Goal: Task Accomplishment & Management: Manage account settings

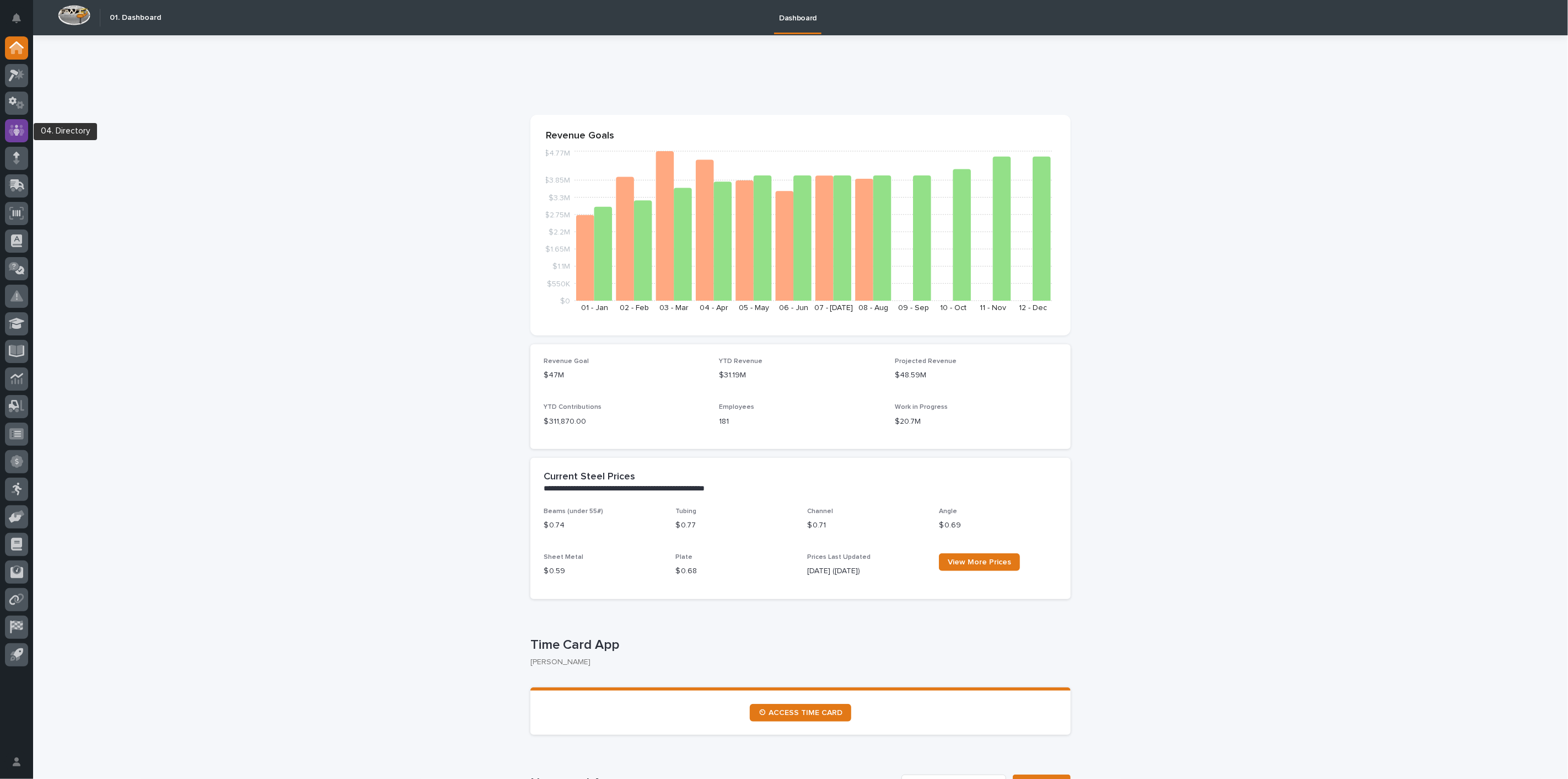
click at [9, 131] on icon at bounding box center [17, 130] width 16 height 13
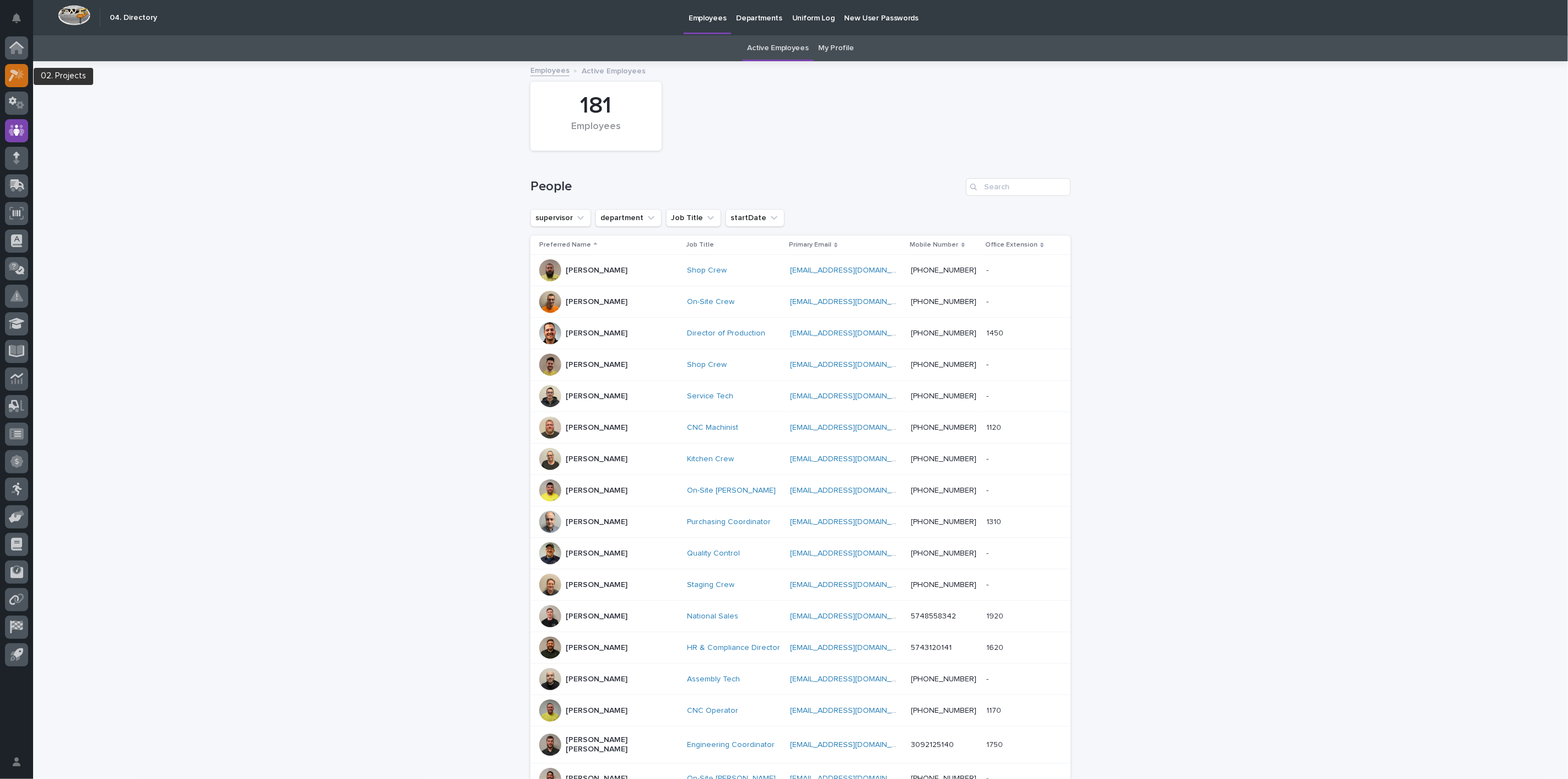
click at [16, 73] on icon at bounding box center [14, 76] width 10 height 12
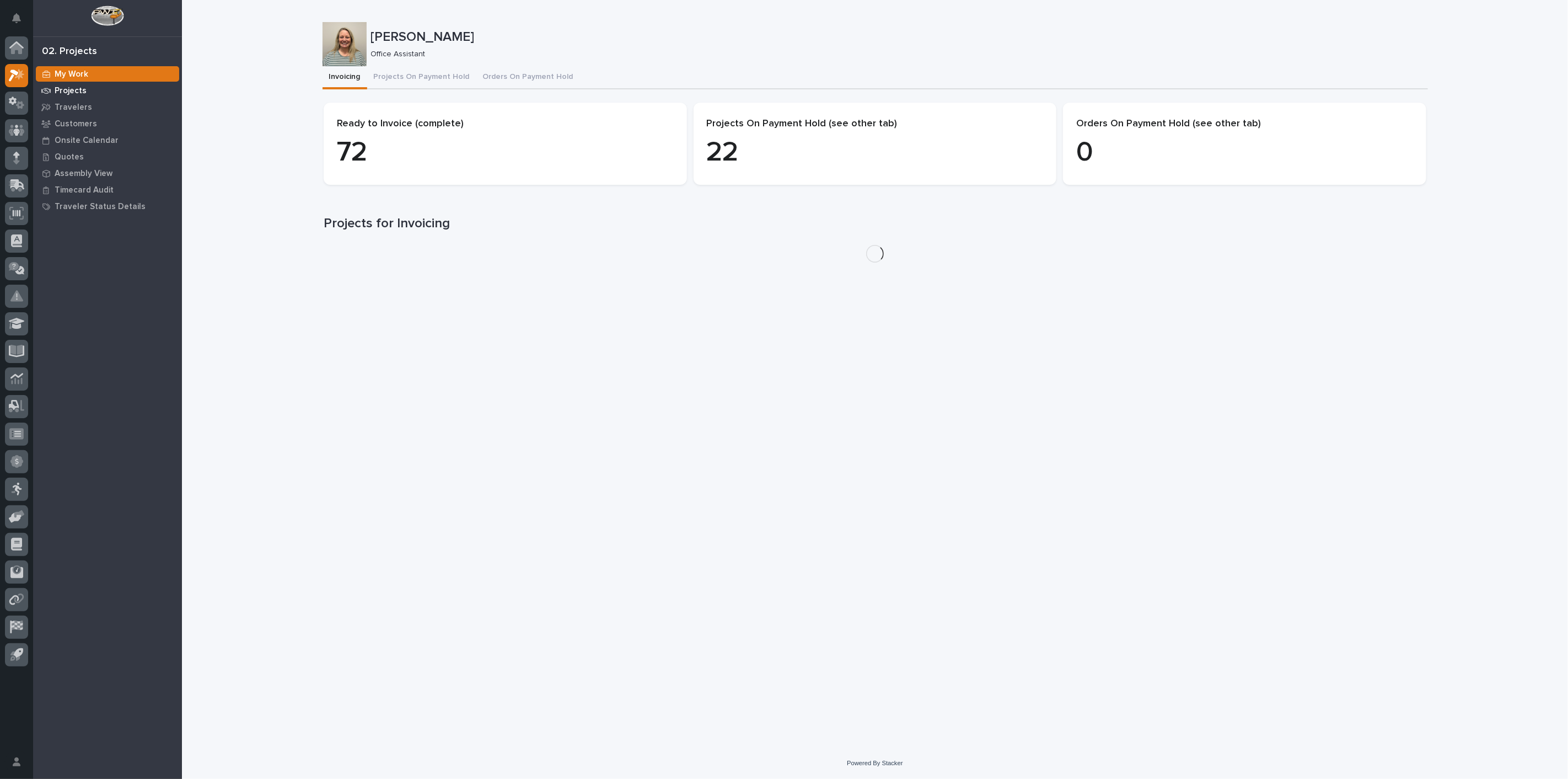
click at [77, 93] on p "Projects" at bounding box center [70, 91] width 32 height 10
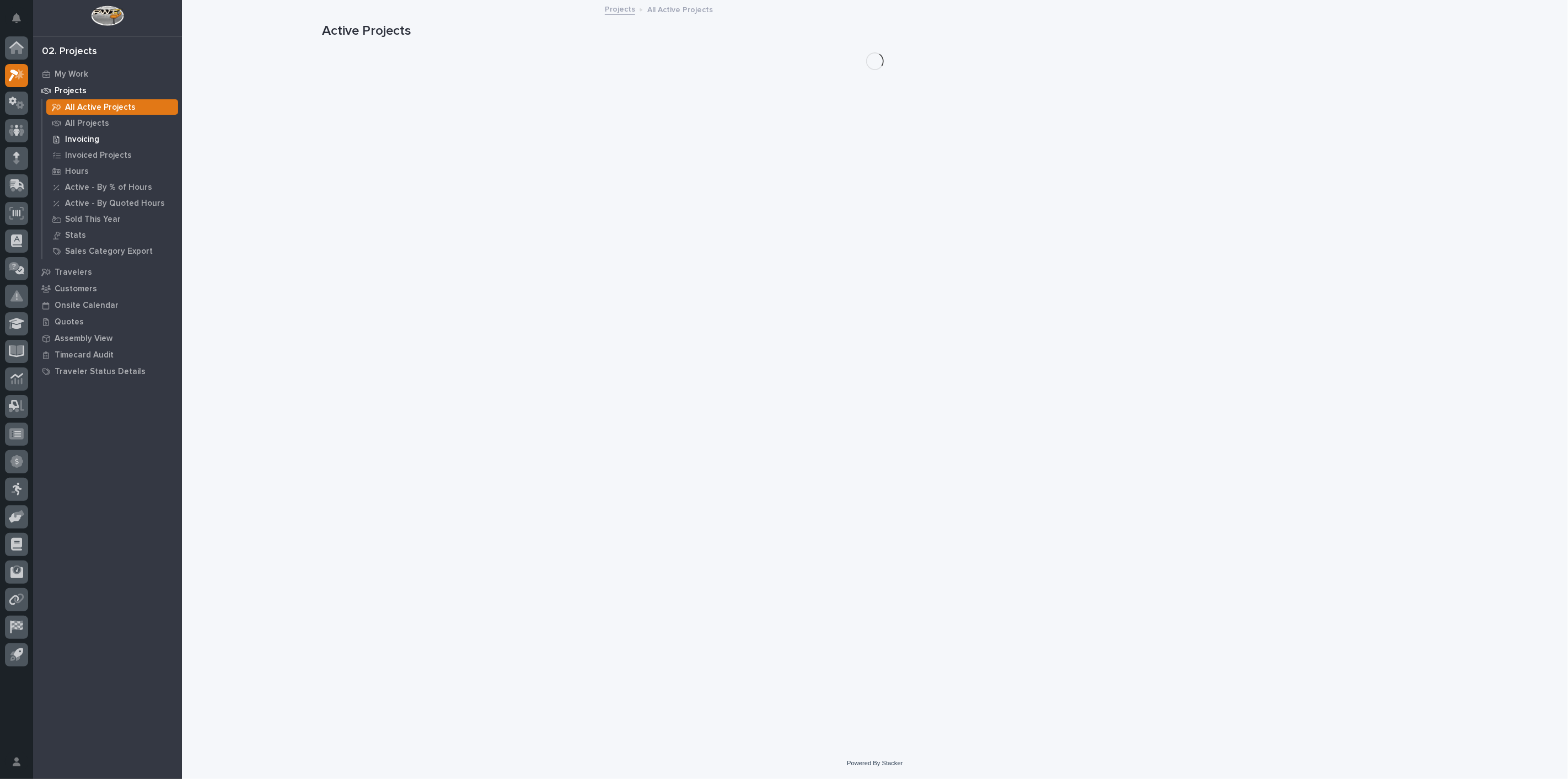
click at [81, 142] on p "Invoicing" at bounding box center [82, 140] width 34 height 10
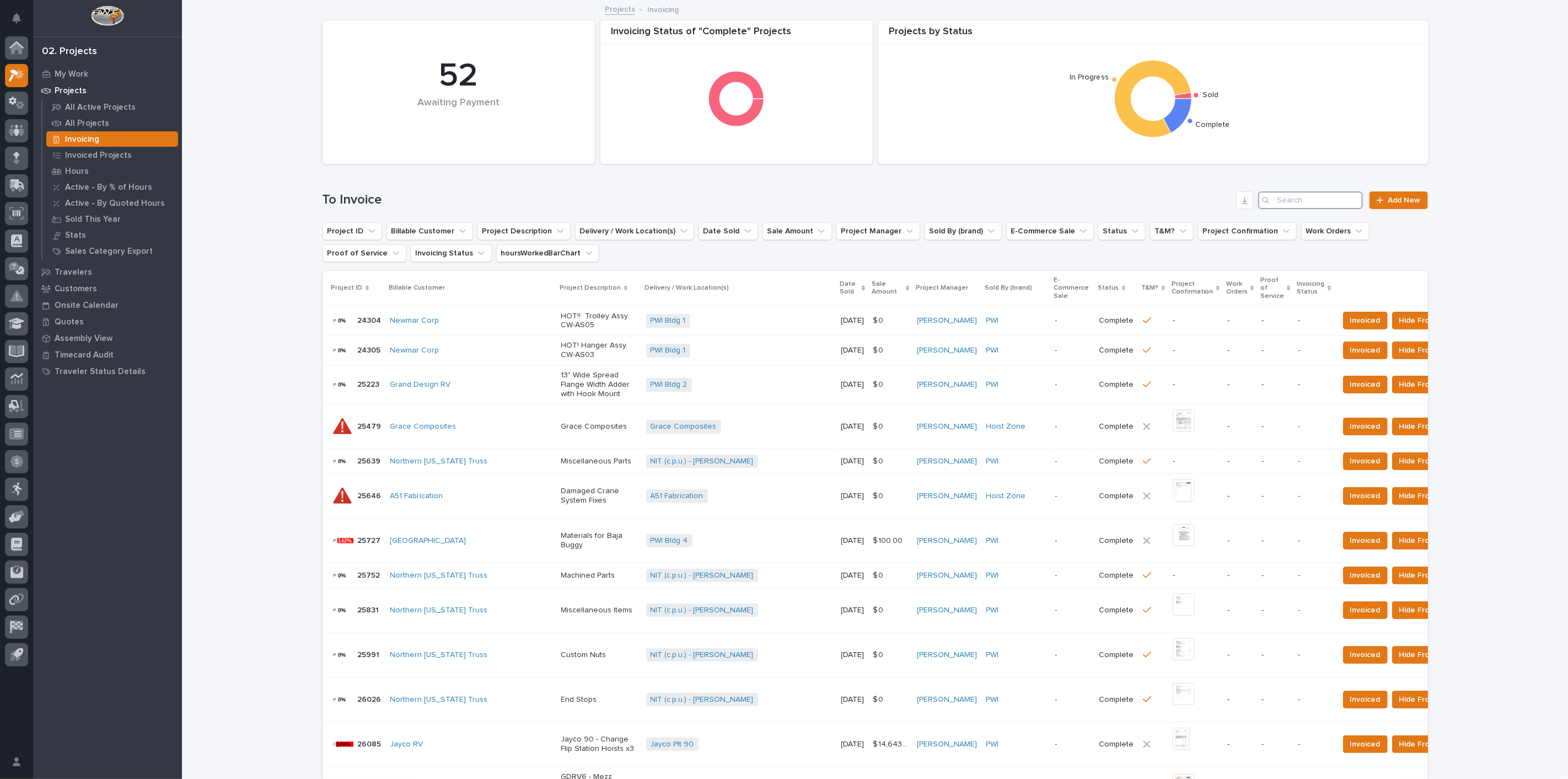
click at [1301, 200] on input "Search" at bounding box center [1311, 201] width 105 height 18
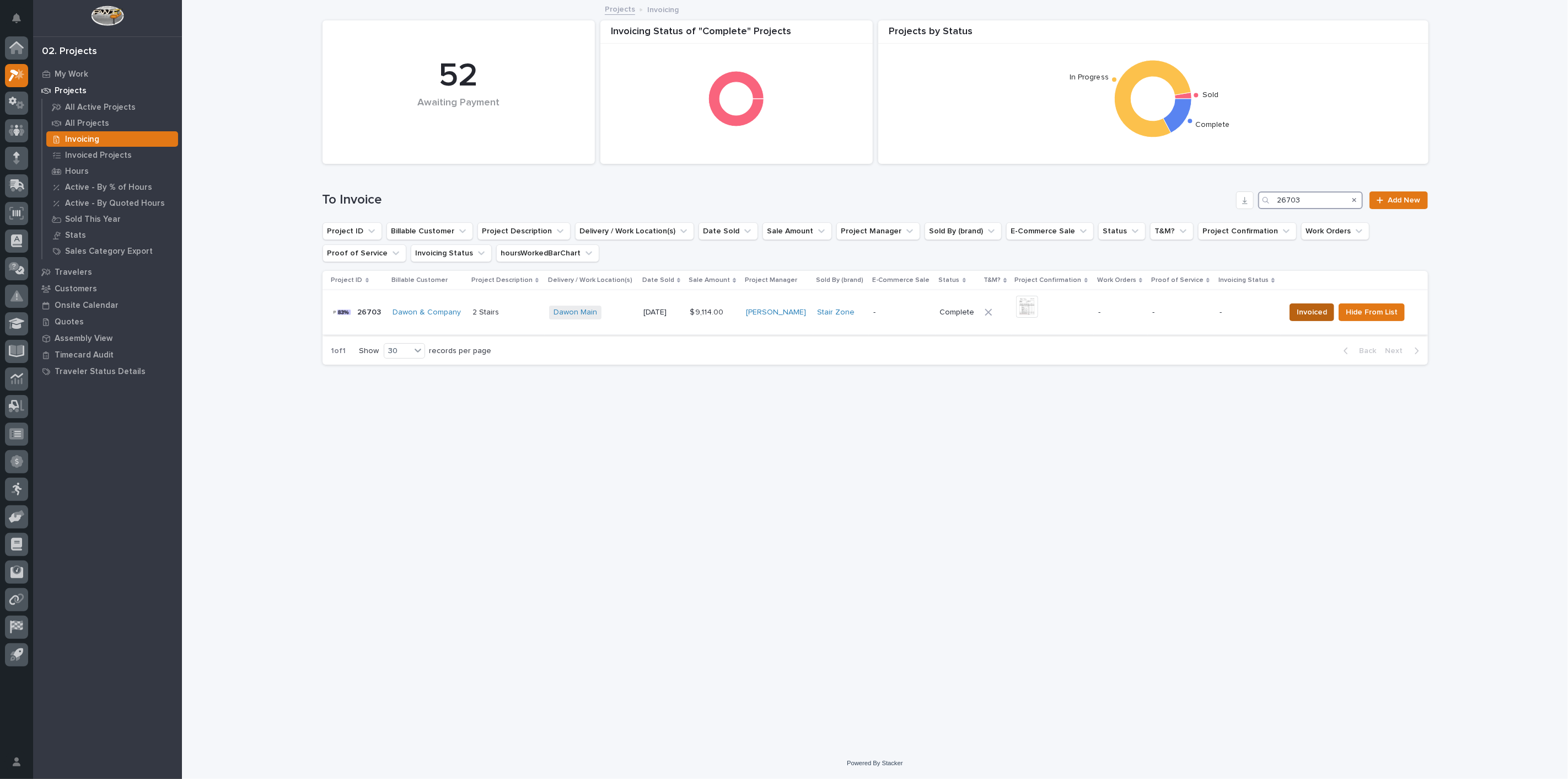
type input "26703"
click at [1311, 314] on span "Invoiced" at bounding box center [1312, 312] width 30 height 14
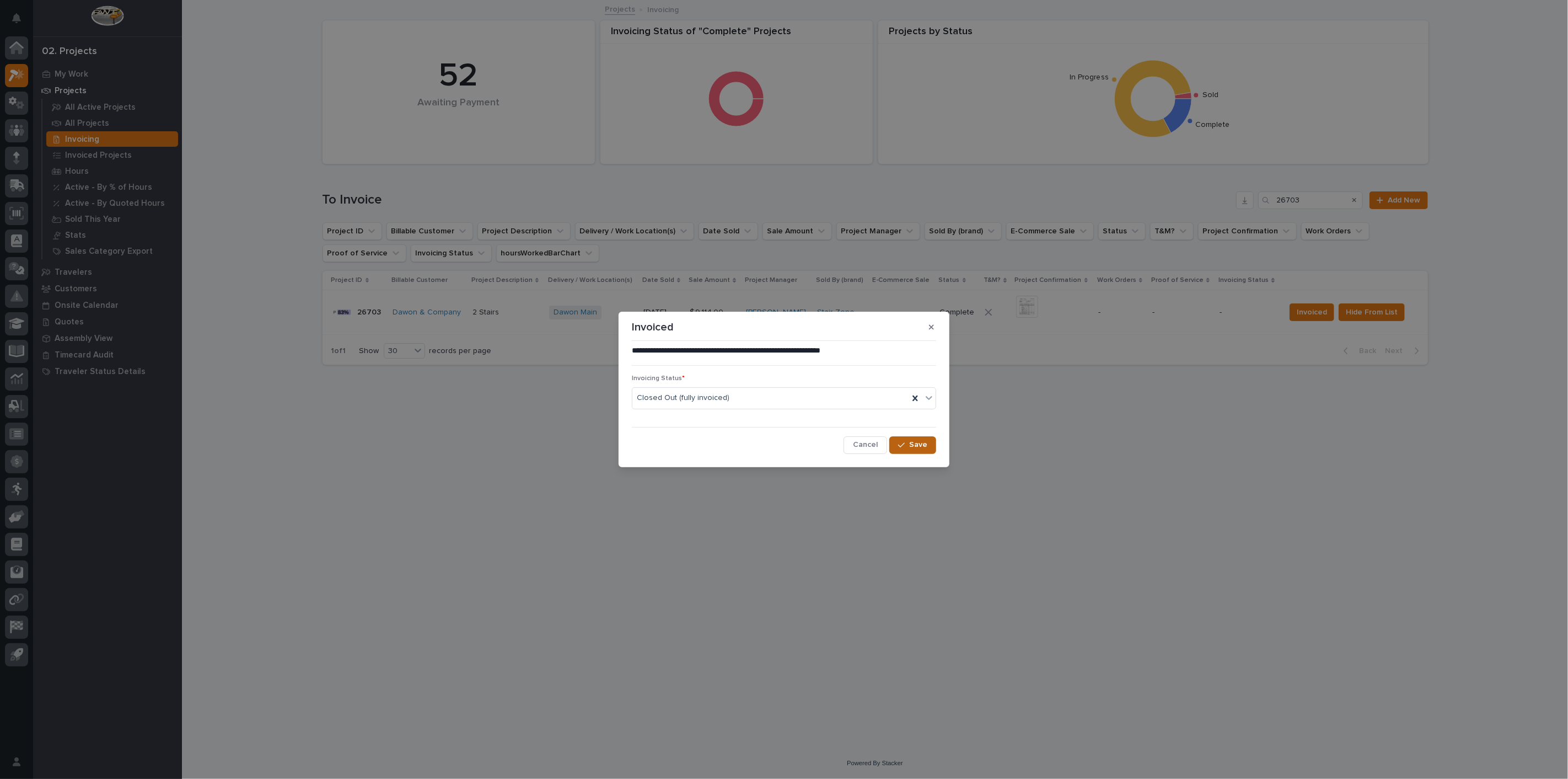
click at [918, 450] on button "Save" at bounding box center [913, 445] width 47 height 18
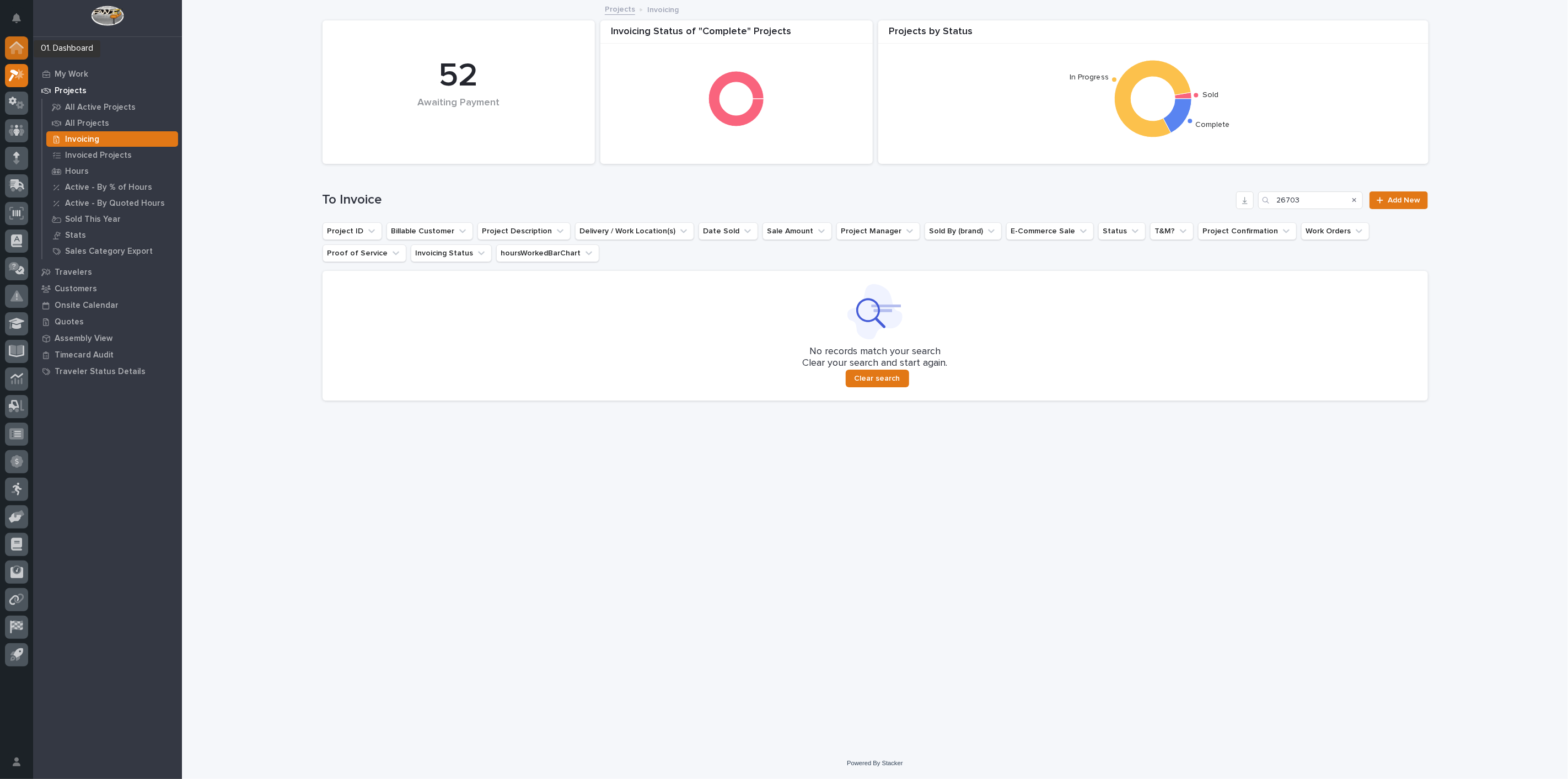
click at [20, 56] on div at bounding box center [16, 48] width 23 height 23
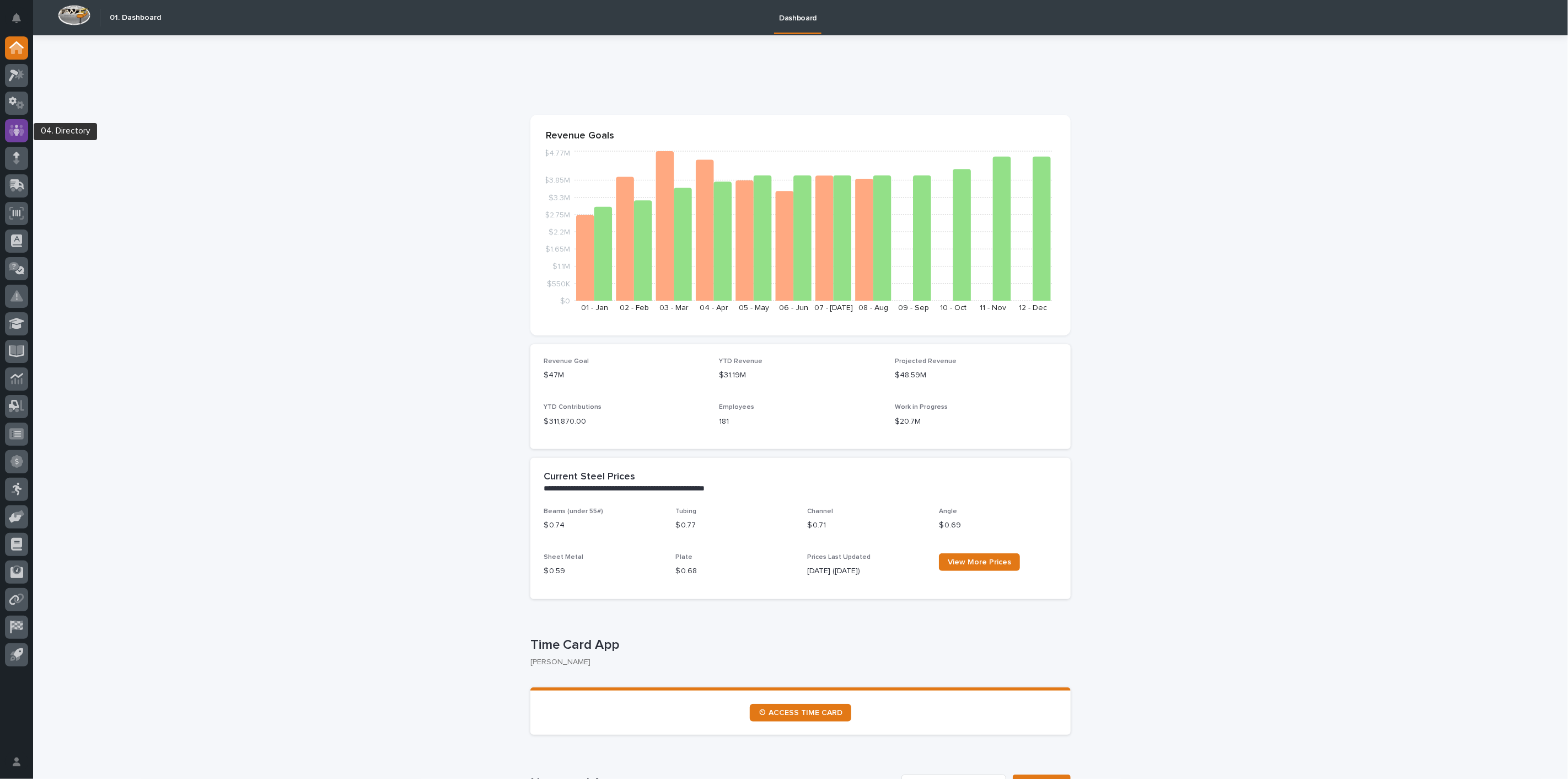
click at [17, 133] on icon at bounding box center [17, 130] width 7 height 11
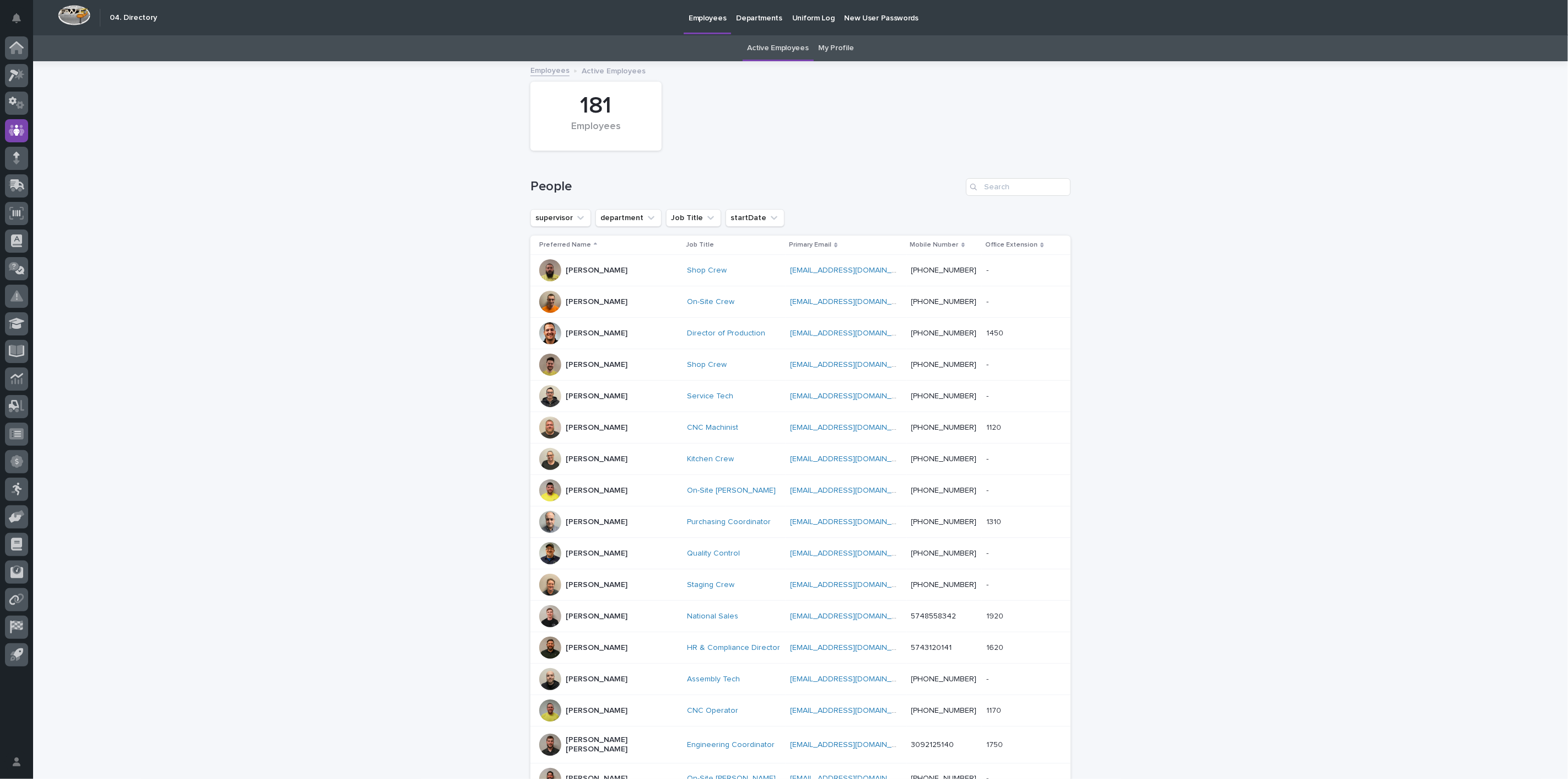
click at [582, 649] on p "[PERSON_NAME]" at bounding box center [596, 648] width 62 height 9
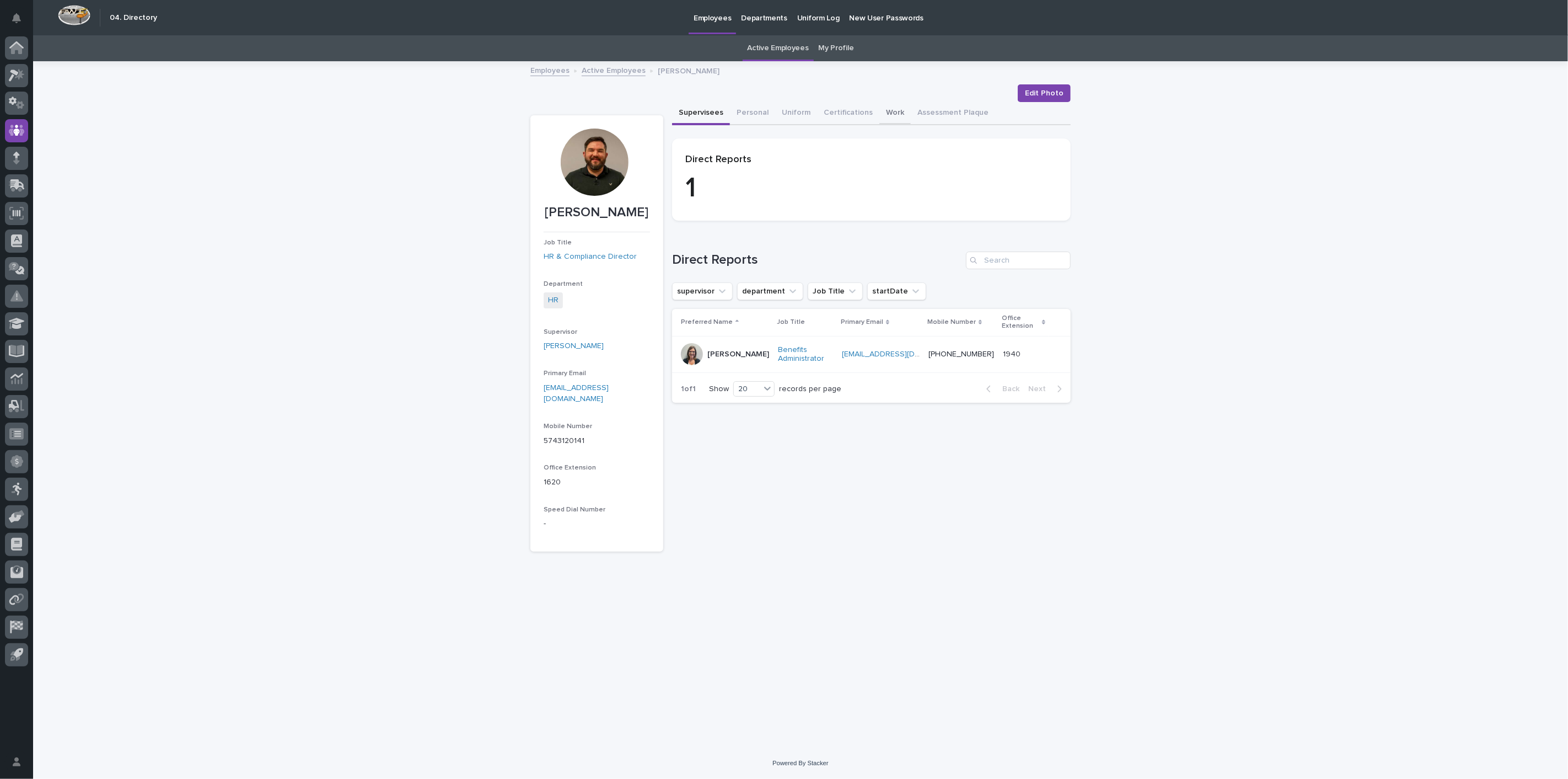
click at [889, 112] on button "Work" at bounding box center [895, 114] width 31 height 23
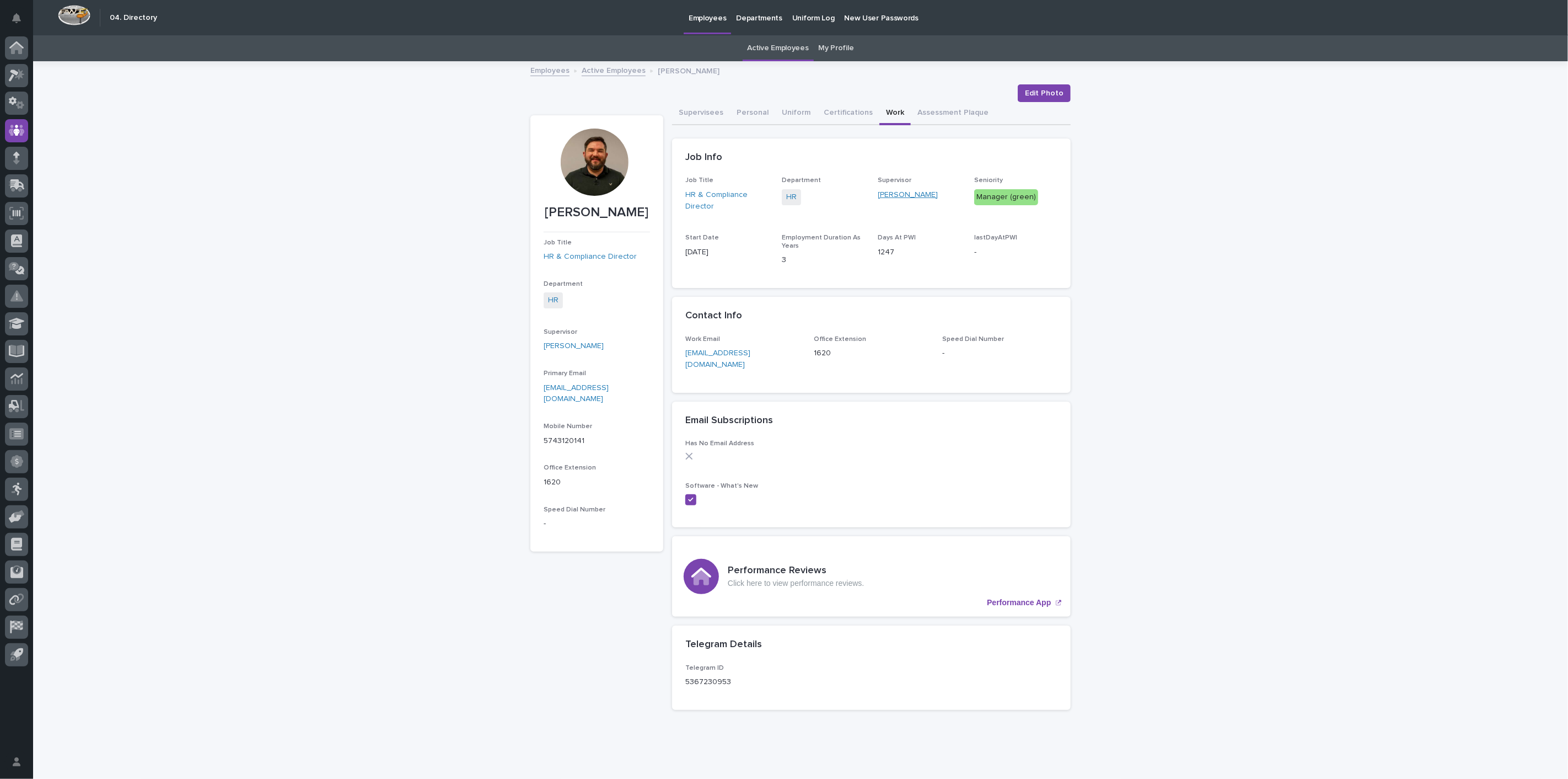
click at [896, 190] on link "[PERSON_NAME]" at bounding box center [908, 194] width 60 height 12
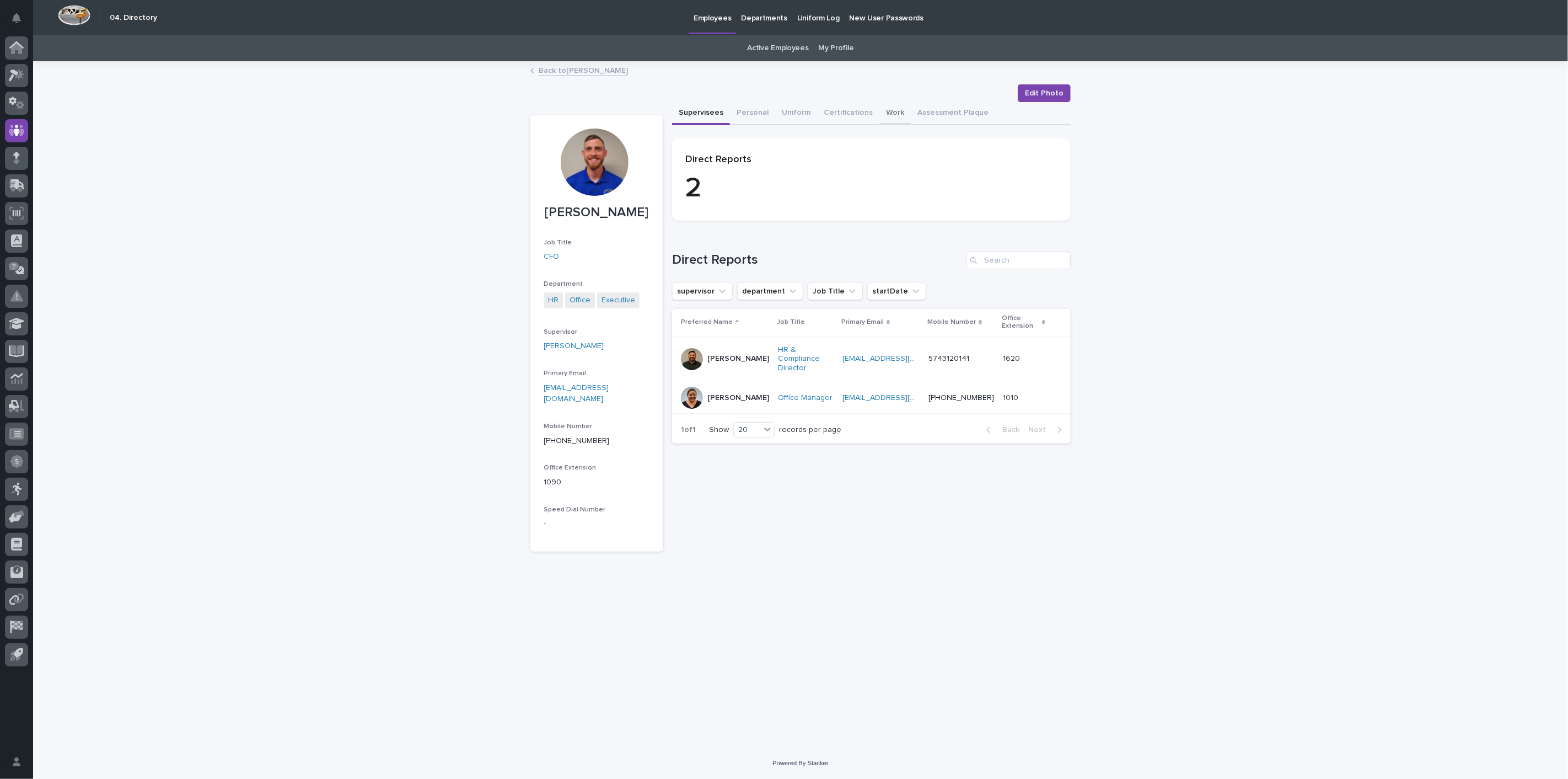
click at [885, 116] on button "Work" at bounding box center [895, 114] width 31 height 23
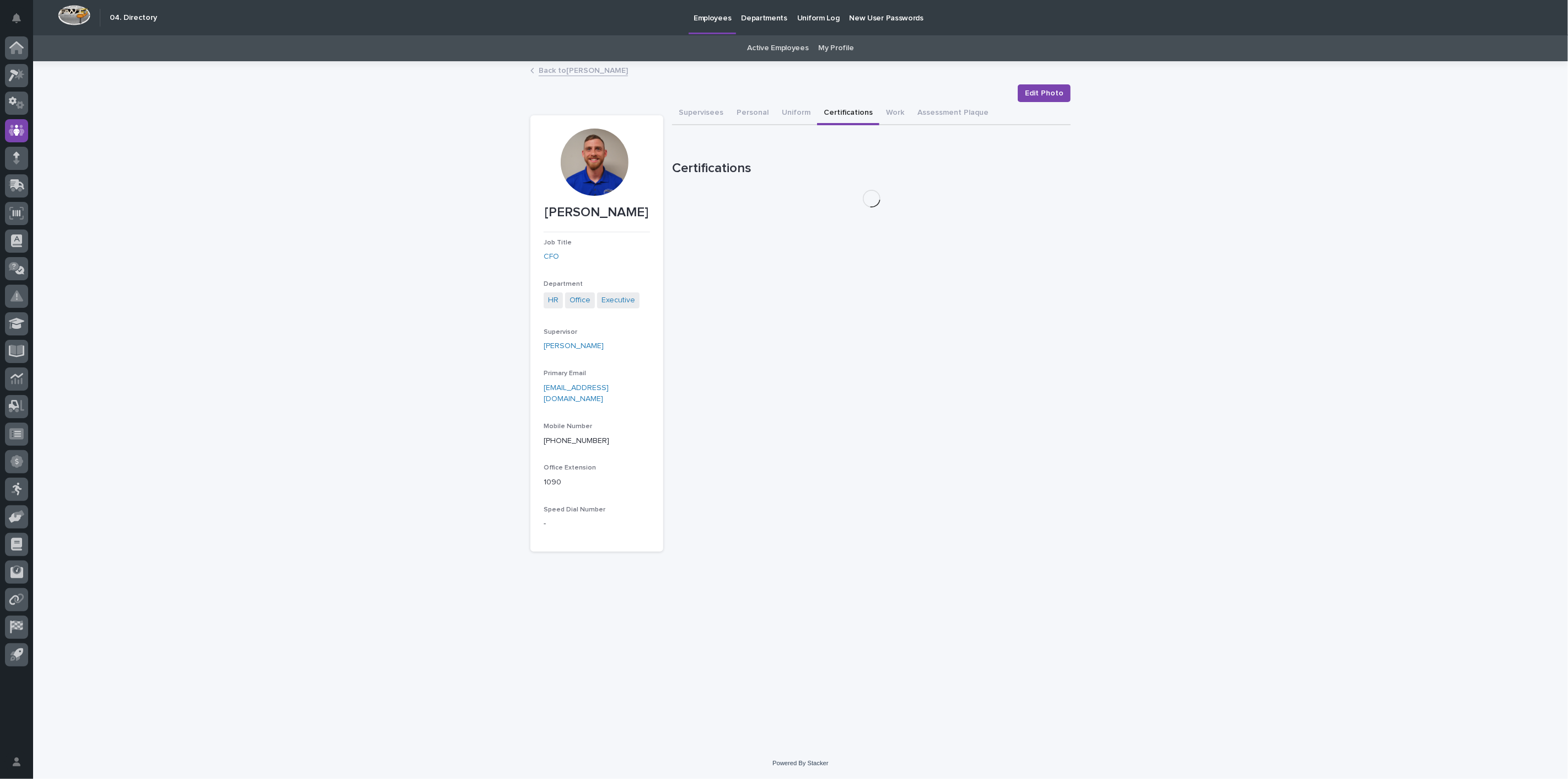
click at [838, 116] on button "Certifications" at bounding box center [848, 114] width 62 height 23
click at [583, 71] on link "Back to [PERSON_NAME]" at bounding box center [584, 70] width 89 height 13
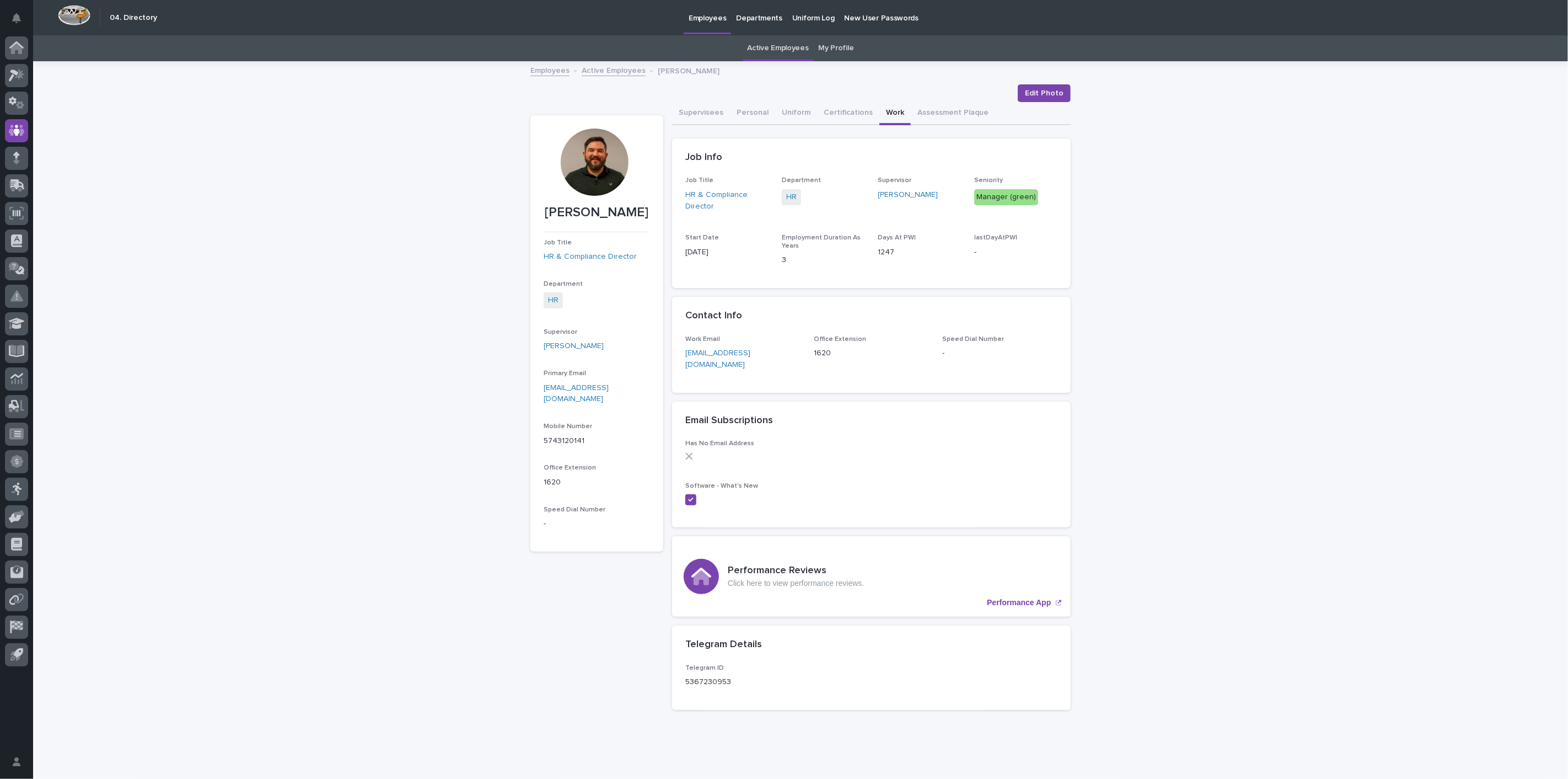
scroll to position [14, 0]
